Goal: Use online tool/utility

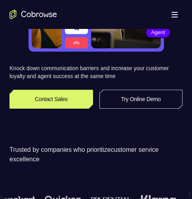
scroll to position [159, 0]
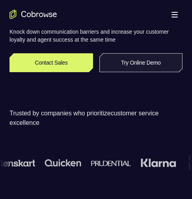
click at [131, 63] on link "Try Online Demo" at bounding box center [142, 62] width 84 height 19
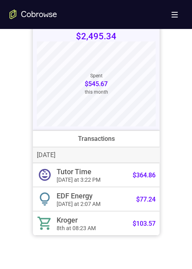
scroll to position [357, 0]
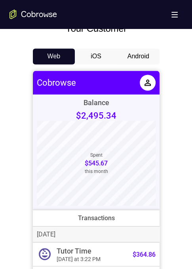
click at [134, 56] on button "Android" at bounding box center [138, 56] width 42 height 16
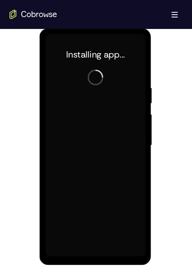
scroll to position [396, 0]
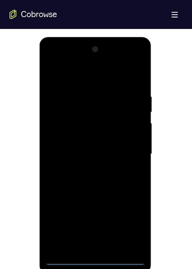
click at [63, 199] on div at bounding box center [96, 154] width 100 height 222
click at [65, 199] on div at bounding box center [96, 154] width 100 height 222
click at [96, 199] on div at bounding box center [96, 154] width 100 height 222
click at [95, 199] on div at bounding box center [96, 154] width 100 height 222
click at [94, 199] on div at bounding box center [96, 154] width 100 height 222
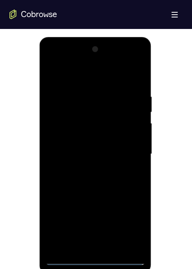
scroll to position [436, 0]
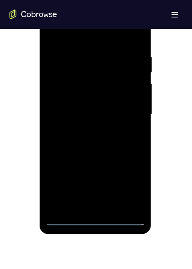
click at [95, 199] on div at bounding box center [96, 114] width 100 height 222
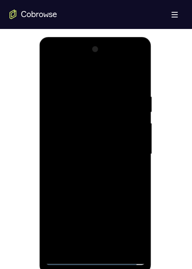
click at [129, 199] on div at bounding box center [96, 154] width 100 height 222
click at [52, 61] on div at bounding box center [96, 154] width 100 height 222
click at [130, 149] on div at bounding box center [96, 154] width 100 height 222
click at [88, 169] on div at bounding box center [96, 154] width 100 height 222
click at [77, 143] on div at bounding box center [96, 154] width 100 height 222
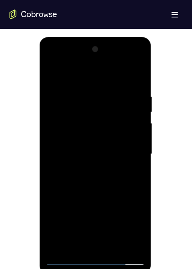
click at [95, 139] on div at bounding box center [96, 154] width 100 height 222
click at [135, 137] on div at bounding box center [96, 154] width 100 height 222
drag, startPoint x: 135, startPoint y: 137, endPoint x: 193, endPoint y: 172, distance: 68.7
click at [135, 137] on div at bounding box center [96, 154] width 100 height 222
click at [126, 154] on div at bounding box center [96, 154] width 100 height 222
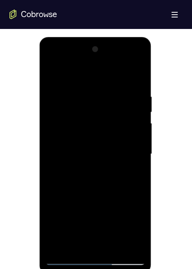
click at [119, 182] on div at bounding box center [96, 154] width 100 height 222
click at [94, 195] on div at bounding box center [96, 154] width 100 height 222
click at [64, 199] on div at bounding box center [96, 154] width 100 height 222
click at [105, 92] on div at bounding box center [96, 154] width 100 height 222
click at [51, 71] on div at bounding box center [96, 154] width 100 height 222
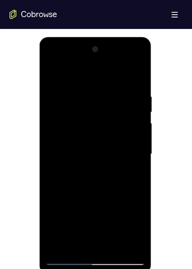
click at [52, 72] on div at bounding box center [96, 154] width 100 height 222
click at [130, 62] on div at bounding box center [96, 154] width 100 height 222
click at [140, 90] on div at bounding box center [96, 154] width 100 height 222
click at [84, 74] on div at bounding box center [96, 154] width 100 height 222
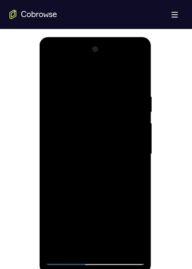
click at [61, 108] on div at bounding box center [96, 154] width 100 height 222
click at [84, 102] on div at bounding box center [96, 154] width 100 height 222
click at [79, 124] on div at bounding box center [96, 154] width 100 height 222
click at [104, 199] on div at bounding box center [96, 154] width 100 height 222
click at [92, 199] on div at bounding box center [96, 154] width 100 height 222
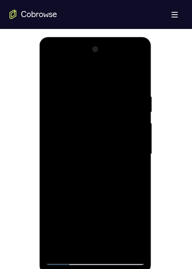
click at [67, 199] on div at bounding box center [96, 154] width 100 height 222
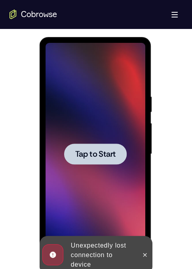
click at [97, 151] on span "Tap to Start" at bounding box center [95, 154] width 40 height 8
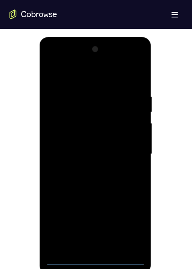
click at [94, 199] on div at bounding box center [96, 154] width 100 height 222
click at [133, 199] on div at bounding box center [96, 154] width 100 height 222
click at [94, 77] on div at bounding box center [96, 154] width 100 height 222
click at [101, 105] on div at bounding box center [96, 154] width 100 height 222
click at [121, 199] on div at bounding box center [96, 154] width 100 height 222
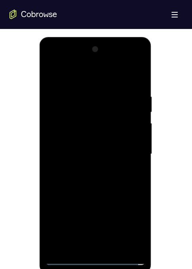
click at [113, 199] on div at bounding box center [96, 154] width 100 height 222
drag, startPoint x: 65, startPoint y: 215, endPoint x: 70, endPoint y: 213, distance: 5.2
click at [66, 199] on div at bounding box center [96, 154] width 100 height 222
click at [90, 199] on div at bounding box center [96, 154] width 100 height 222
click at [54, 199] on div at bounding box center [96, 154] width 100 height 222
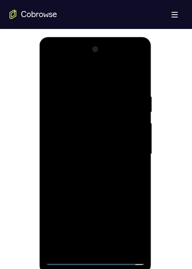
click at [96, 199] on div at bounding box center [96, 154] width 100 height 222
click at [80, 199] on div at bounding box center [96, 154] width 100 height 222
click at [54, 199] on div at bounding box center [96, 154] width 100 height 222
click at [121, 199] on div at bounding box center [96, 154] width 100 height 222
click at [105, 199] on div at bounding box center [96, 154] width 100 height 222
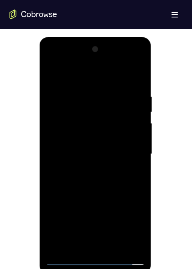
click at [78, 102] on div at bounding box center [96, 154] width 100 height 222
click at [73, 122] on div at bounding box center [96, 154] width 100 height 222
click at [96, 199] on div at bounding box center [96, 154] width 100 height 222
click at [65, 199] on div at bounding box center [96, 154] width 100 height 222
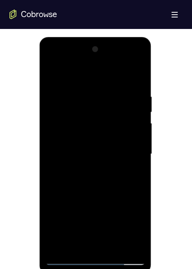
click at [76, 164] on div at bounding box center [96, 154] width 100 height 222
click at [65, 199] on div at bounding box center [96, 154] width 100 height 222
click at [123, 89] on div at bounding box center [96, 154] width 100 height 222
click at [121, 199] on div at bounding box center [96, 154] width 100 height 222
click at [75, 99] on div at bounding box center [96, 154] width 100 height 222
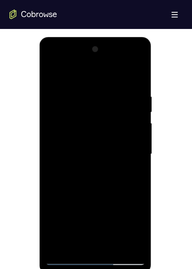
click at [60, 148] on div at bounding box center [96, 154] width 100 height 222
click at [66, 199] on div at bounding box center [96, 154] width 100 height 222
click at [65, 199] on div at bounding box center [96, 154] width 100 height 222
click at [75, 199] on div at bounding box center [96, 154] width 100 height 222
click at [65, 199] on div at bounding box center [96, 154] width 100 height 222
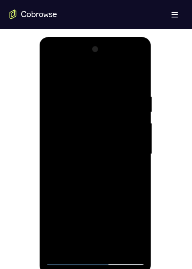
click at [60, 111] on div at bounding box center [96, 154] width 100 height 222
click at [90, 199] on div at bounding box center [96, 154] width 100 height 222
click at [87, 199] on div at bounding box center [96, 154] width 100 height 222
click at [86, 145] on div at bounding box center [96, 154] width 100 height 222
click at [94, 135] on div at bounding box center [96, 154] width 100 height 222
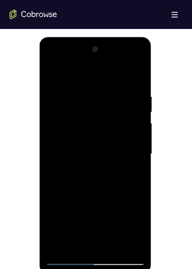
click at [69, 156] on div at bounding box center [96, 154] width 100 height 222
click at [93, 199] on div at bounding box center [96, 154] width 100 height 222
click at [94, 199] on div at bounding box center [96, 154] width 100 height 222
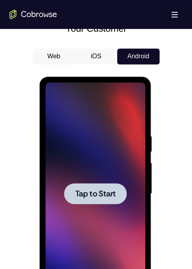
click at [79, 195] on span "Tap to Start" at bounding box center [95, 194] width 40 height 8
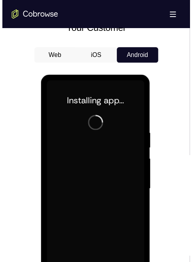
scroll to position [396, 0]
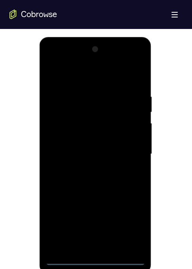
drag, startPoint x: 95, startPoint y: 256, endPoint x: 193, endPoint y: 159, distance: 137.9
click at [95, 199] on div at bounding box center [96, 154] width 100 height 222
click at [134, 199] on div at bounding box center [96, 154] width 100 height 222
click at [89, 75] on div at bounding box center [96, 154] width 100 height 222
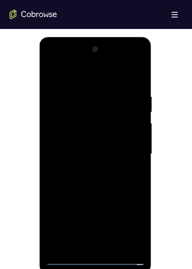
click at [130, 148] on div at bounding box center [96, 154] width 100 height 222
click at [96, 199] on div at bounding box center [96, 154] width 100 height 222
click at [95, 199] on div at bounding box center [96, 154] width 100 height 222
click at [104, 199] on div at bounding box center [96, 154] width 100 height 222
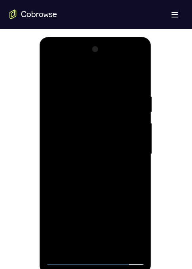
click at [103, 173] on div at bounding box center [96, 154] width 100 height 222
click at [103, 175] on div at bounding box center [96, 154] width 100 height 222
click at [94, 184] on div at bounding box center [96, 154] width 100 height 222
click at [97, 183] on div at bounding box center [96, 154] width 100 height 222
click at [138, 73] on div at bounding box center [96, 154] width 100 height 222
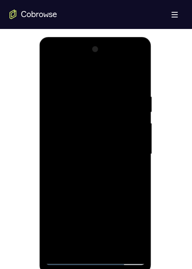
click at [114, 73] on div at bounding box center [96, 154] width 100 height 222
click at [94, 199] on div at bounding box center [96, 154] width 100 height 222
click at [109, 161] on div at bounding box center [96, 154] width 100 height 222
click at [81, 111] on div at bounding box center [96, 154] width 100 height 222
click at [86, 131] on div at bounding box center [96, 154] width 100 height 222
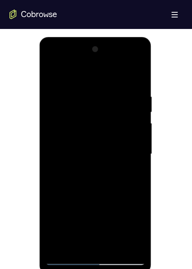
click at [92, 144] on div at bounding box center [96, 154] width 100 height 222
click at [90, 137] on div at bounding box center [96, 154] width 100 height 222
click at [128, 59] on div at bounding box center [96, 154] width 100 height 222
click at [56, 59] on div at bounding box center [96, 154] width 100 height 222
click at [74, 112] on div at bounding box center [96, 154] width 100 height 222
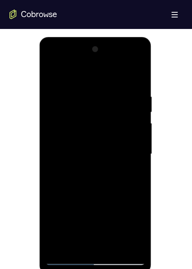
click at [75, 89] on div at bounding box center [96, 154] width 100 height 222
click at [73, 122] on div at bounding box center [96, 154] width 100 height 222
click at [135, 71] on div at bounding box center [96, 154] width 100 height 222
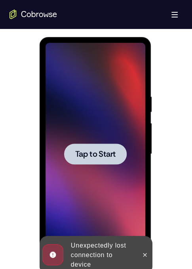
click at [102, 155] on span "Tap to Start" at bounding box center [95, 154] width 40 height 8
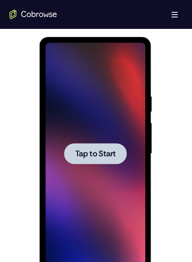
click at [98, 150] on span "Tap to Start" at bounding box center [95, 154] width 40 height 8
click at [78, 152] on span "Tap to Start" at bounding box center [95, 154] width 40 height 8
drag, startPoint x: 78, startPoint y: 152, endPoint x: 74, endPoint y: 155, distance: 5.0
click at [74, 155] on button "Tap to Start" at bounding box center [95, 153] width 63 height 21
click at [74, 155] on div at bounding box center [95, 153] width 63 height 21
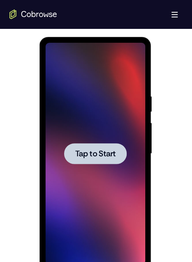
click at [105, 157] on span "Tap to Start" at bounding box center [95, 154] width 40 height 8
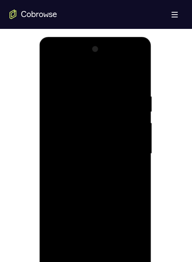
click at [93, 199] on div at bounding box center [96, 154] width 100 height 222
click at [128, 199] on div at bounding box center [96, 154] width 100 height 222
click at [78, 76] on div at bounding box center [96, 154] width 100 height 222
click at [127, 150] on div at bounding box center [96, 154] width 100 height 222
click at [86, 155] on div at bounding box center [96, 154] width 100 height 222
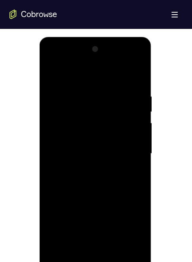
click at [73, 199] on div at bounding box center [96, 154] width 100 height 222
click at [74, 199] on div at bounding box center [96, 154] width 100 height 222
click at [88, 199] on div at bounding box center [96, 154] width 100 height 222
click at [82, 146] on div at bounding box center [96, 154] width 100 height 222
click at [70, 135] on div at bounding box center [96, 154] width 100 height 222
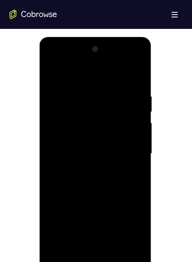
click at [135, 138] on div at bounding box center [96, 154] width 100 height 222
click at [113, 151] on div at bounding box center [96, 154] width 100 height 222
